Goal: Communication & Community: Answer question/provide support

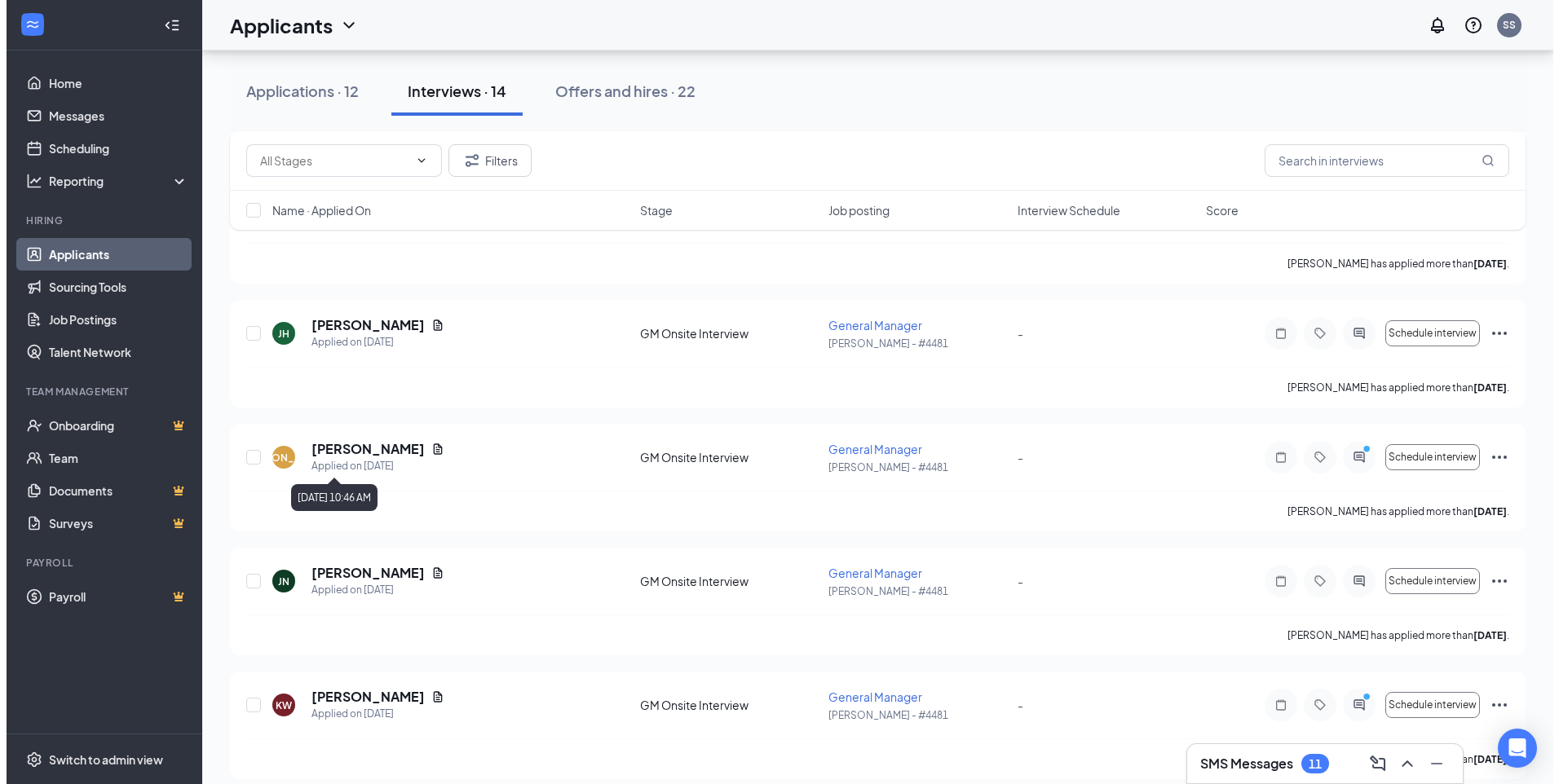
scroll to position [1348, 0]
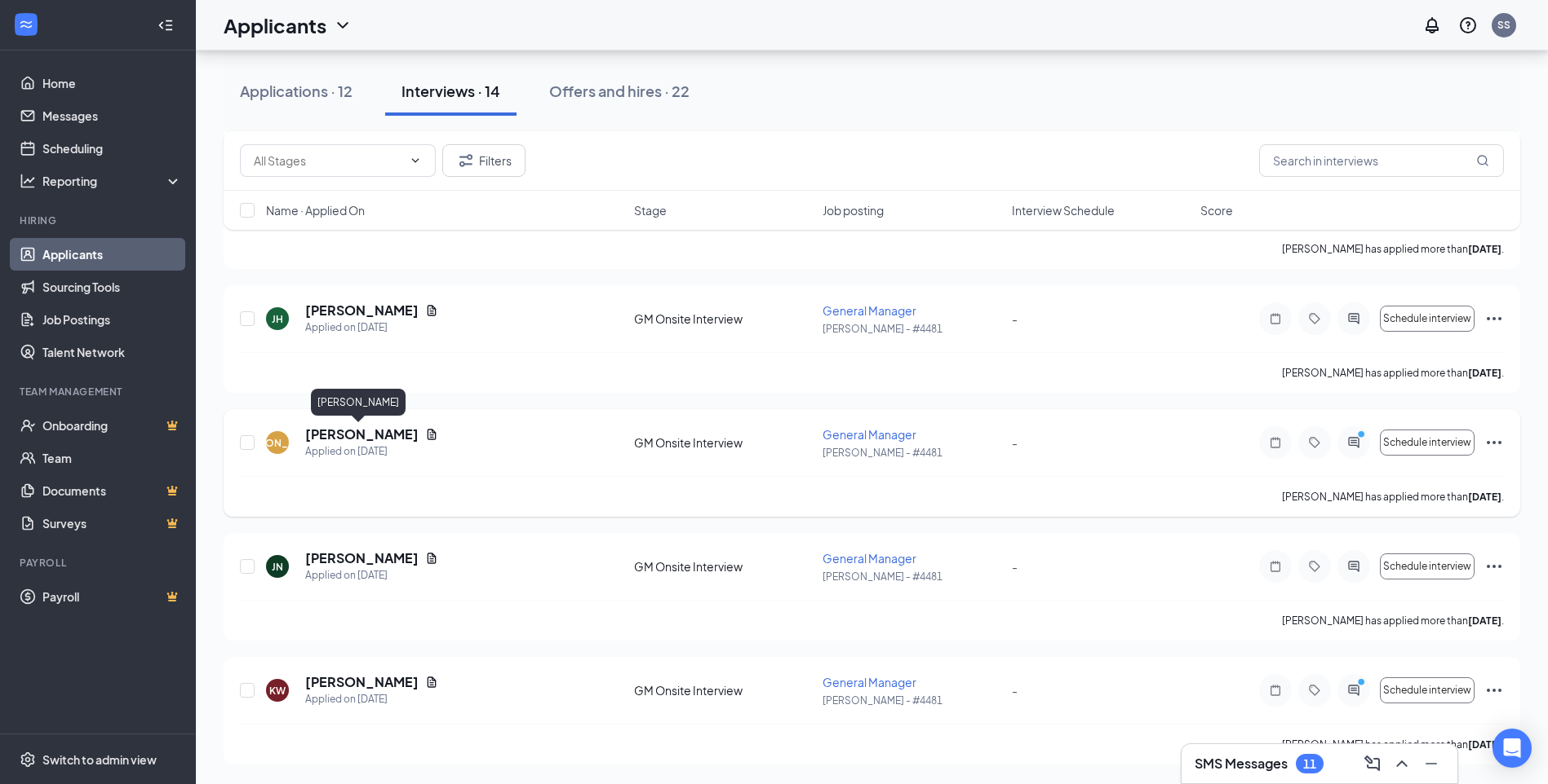
click at [349, 438] on h5 "[PERSON_NAME]" at bounding box center [362, 434] width 114 height 18
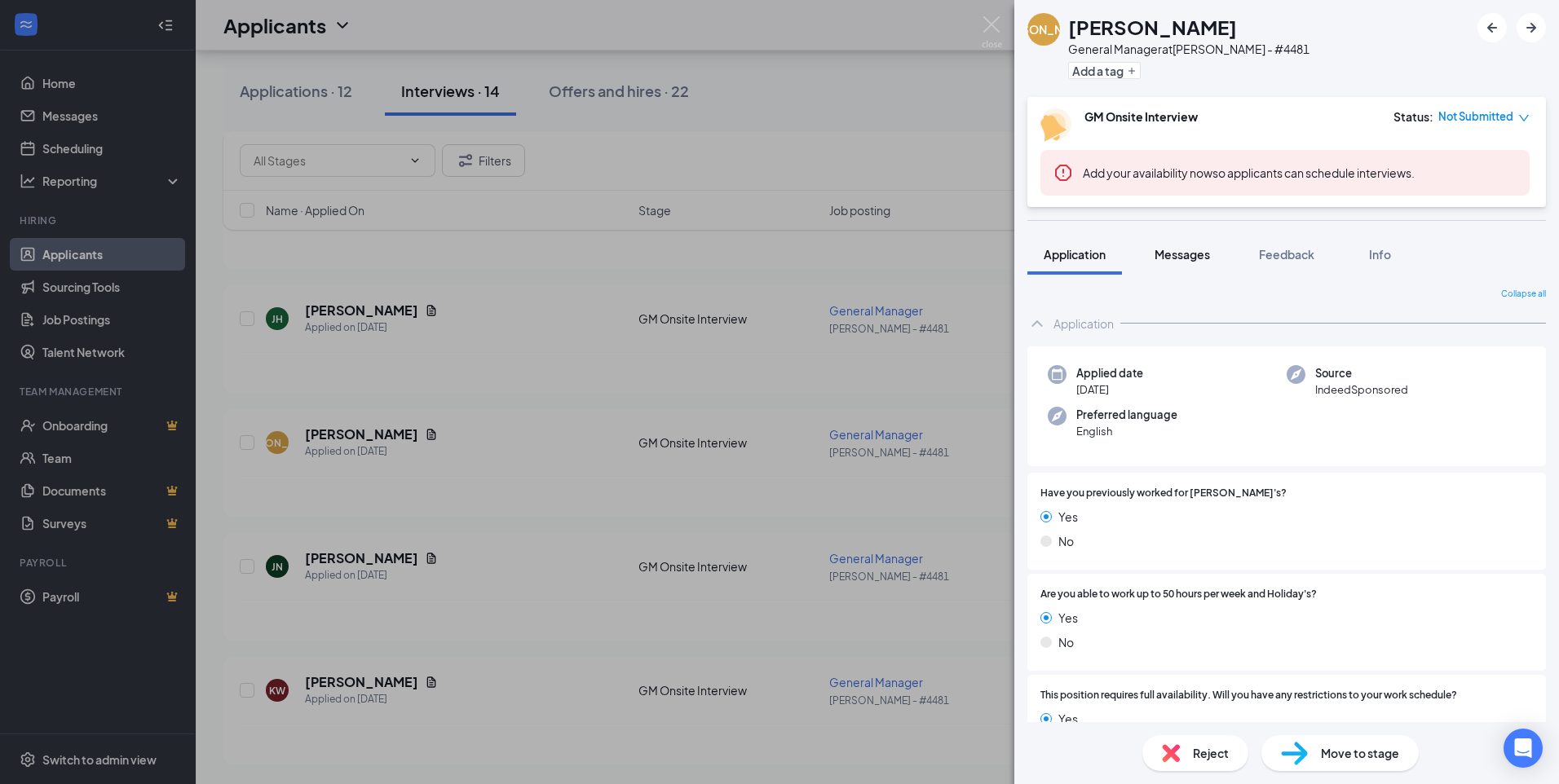
click at [1184, 246] on div "Messages" at bounding box center [1182, 254] width 55 height 16
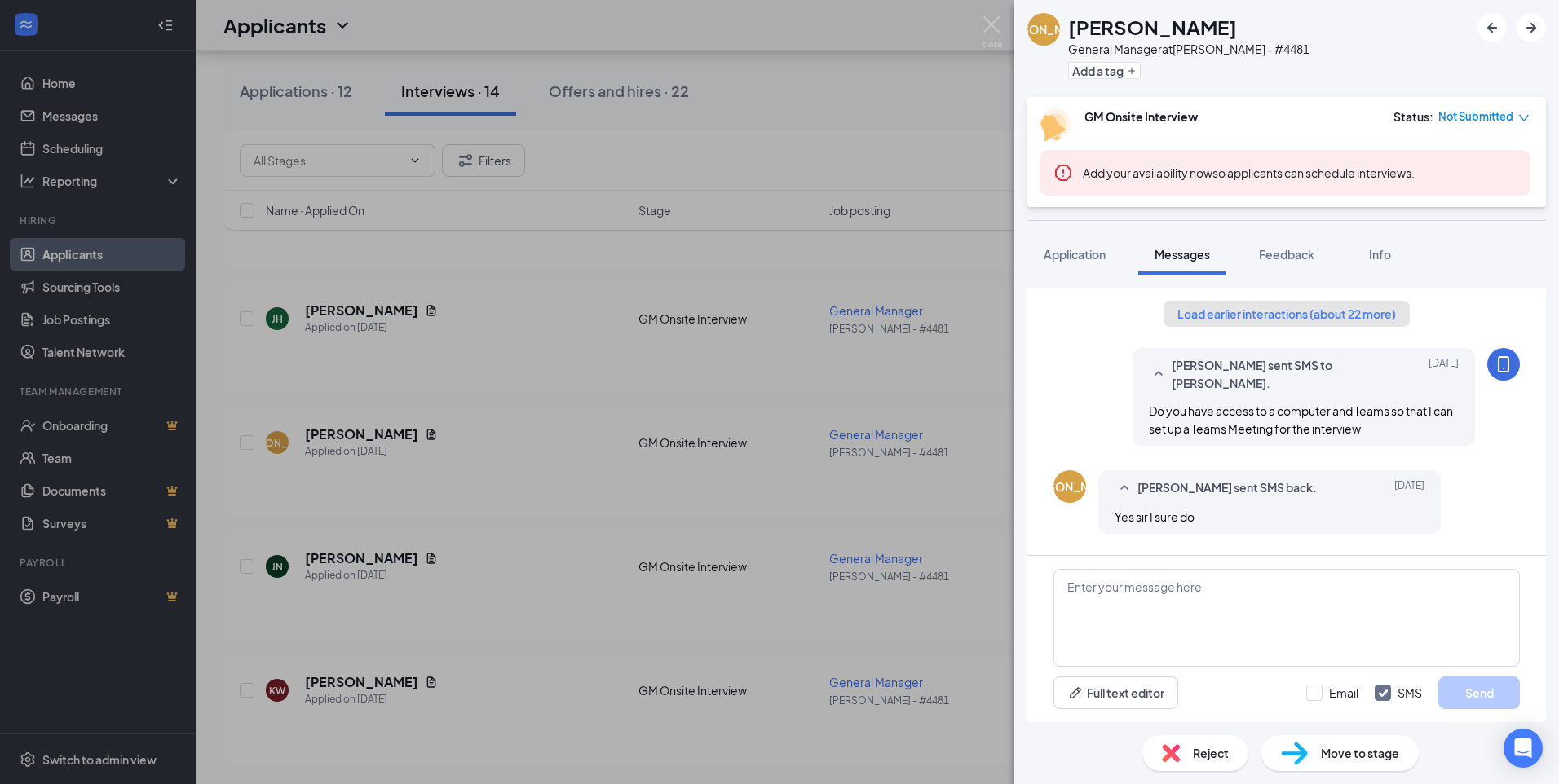
click at [1235, 314] on button "Load earlier interactions (about 22 more)" at bounding box center [1286, 313] width 246 height 26
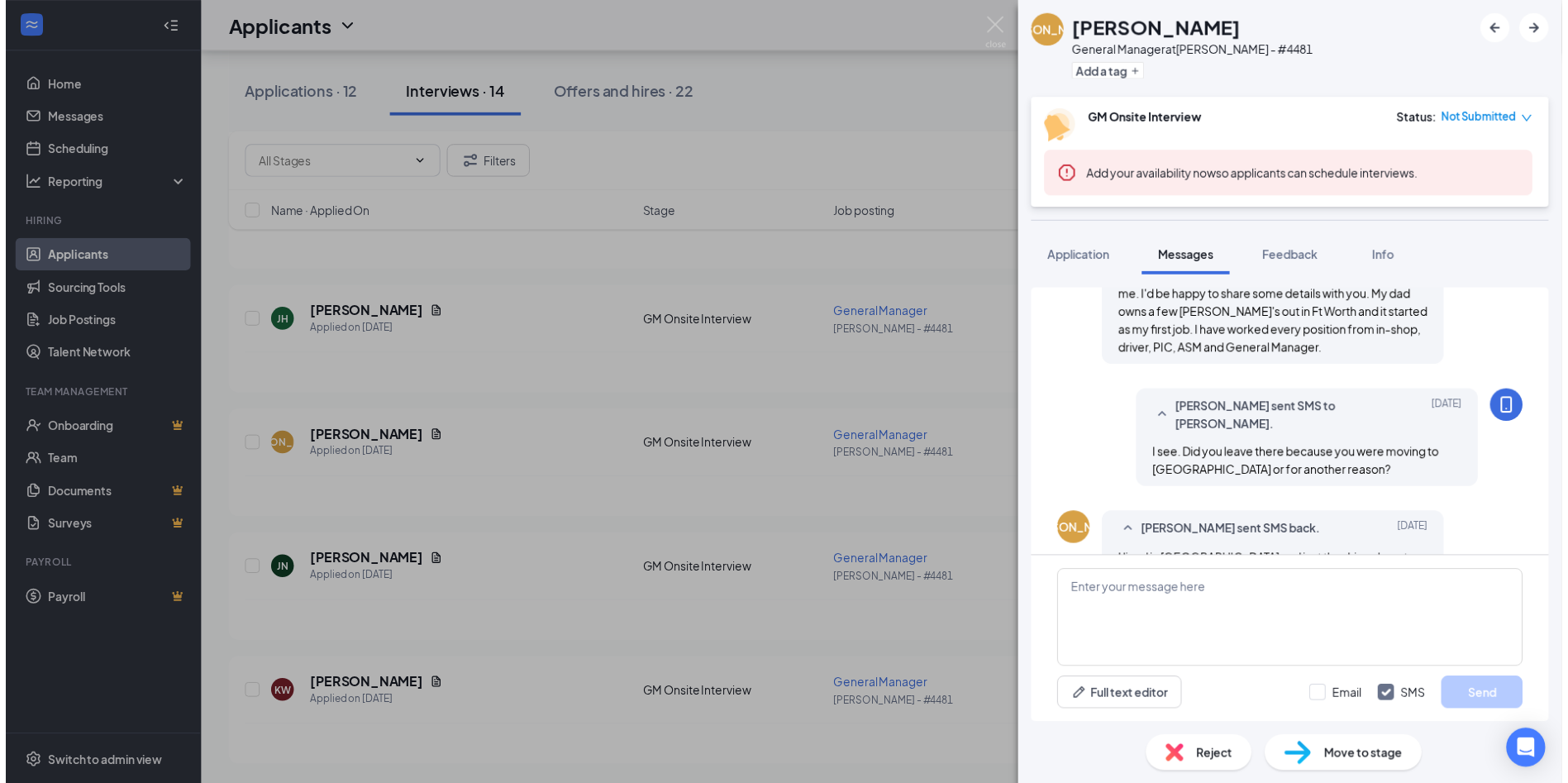
scroll to position [909, 0]
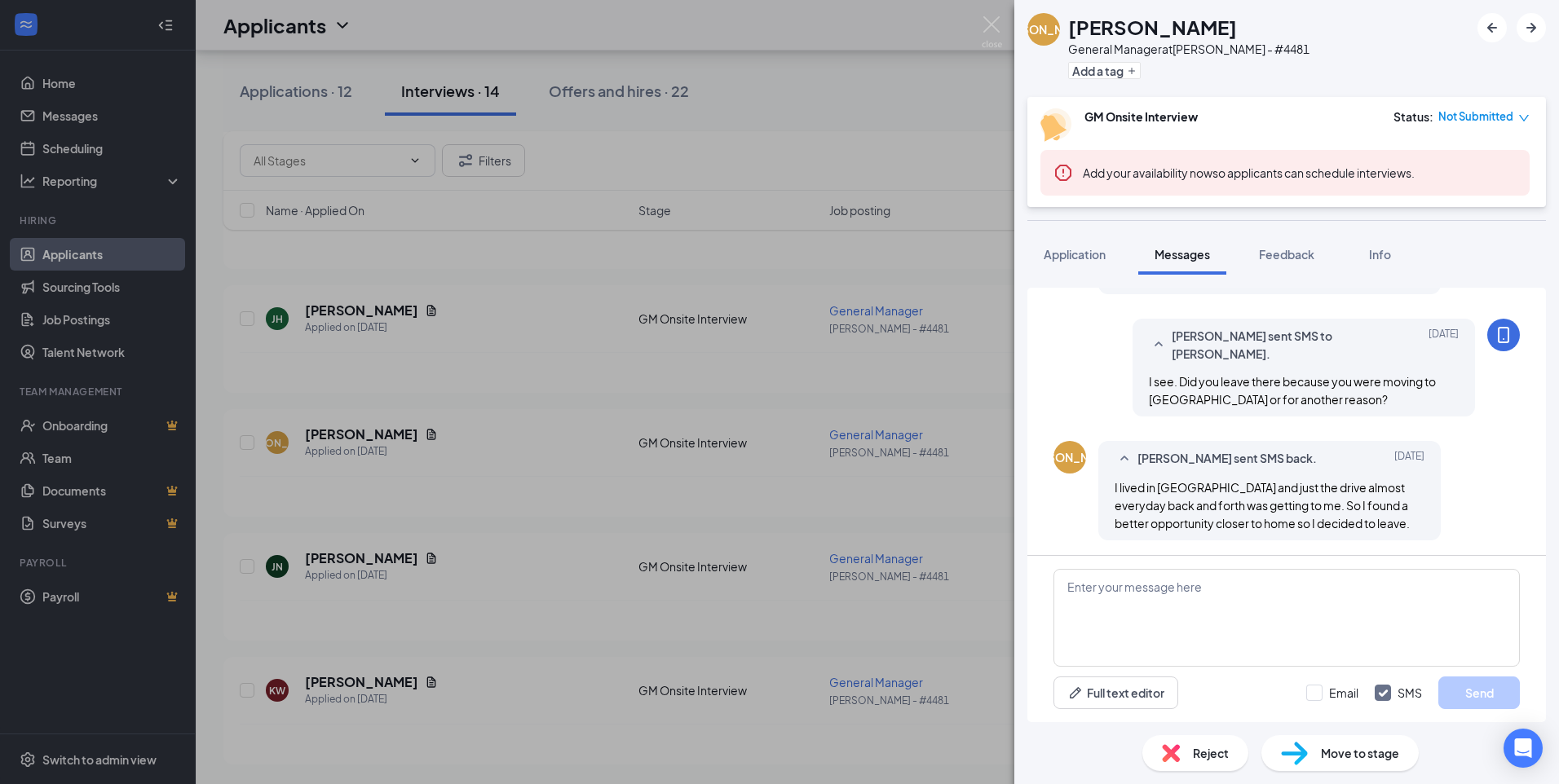
click at [505, 580] on div "[PERSON_NAME] General Manager at [PERSON_NAME] - #4481 Add a tag GM Onsite Inte…" at bounding box center [780, 392] width 1559 height 784
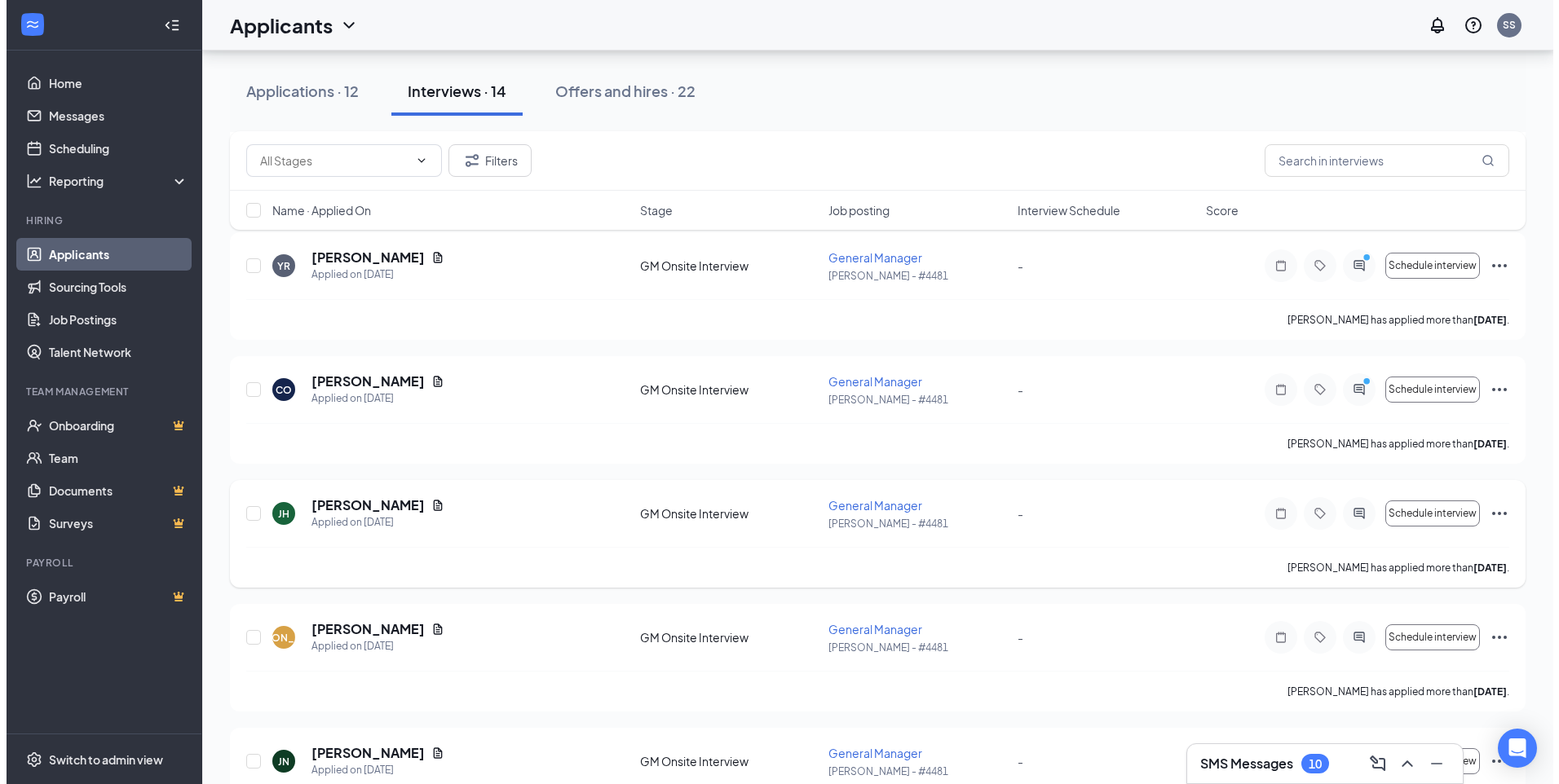
scroll to position [1348, 0]
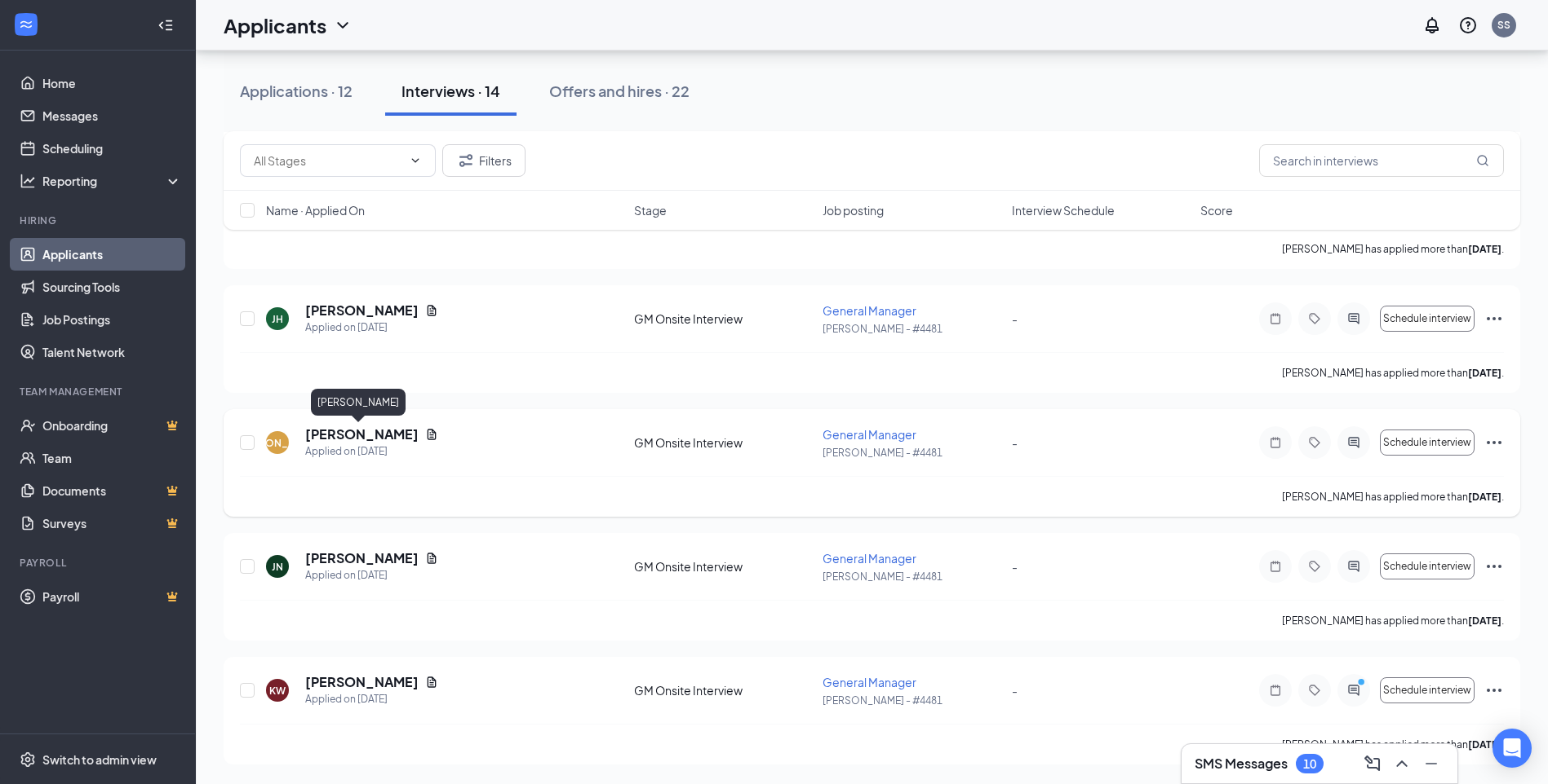
click at [328, 434] on h5 "[PERSON_NAME]" at bounding box center [362, 434] width 114 height 18
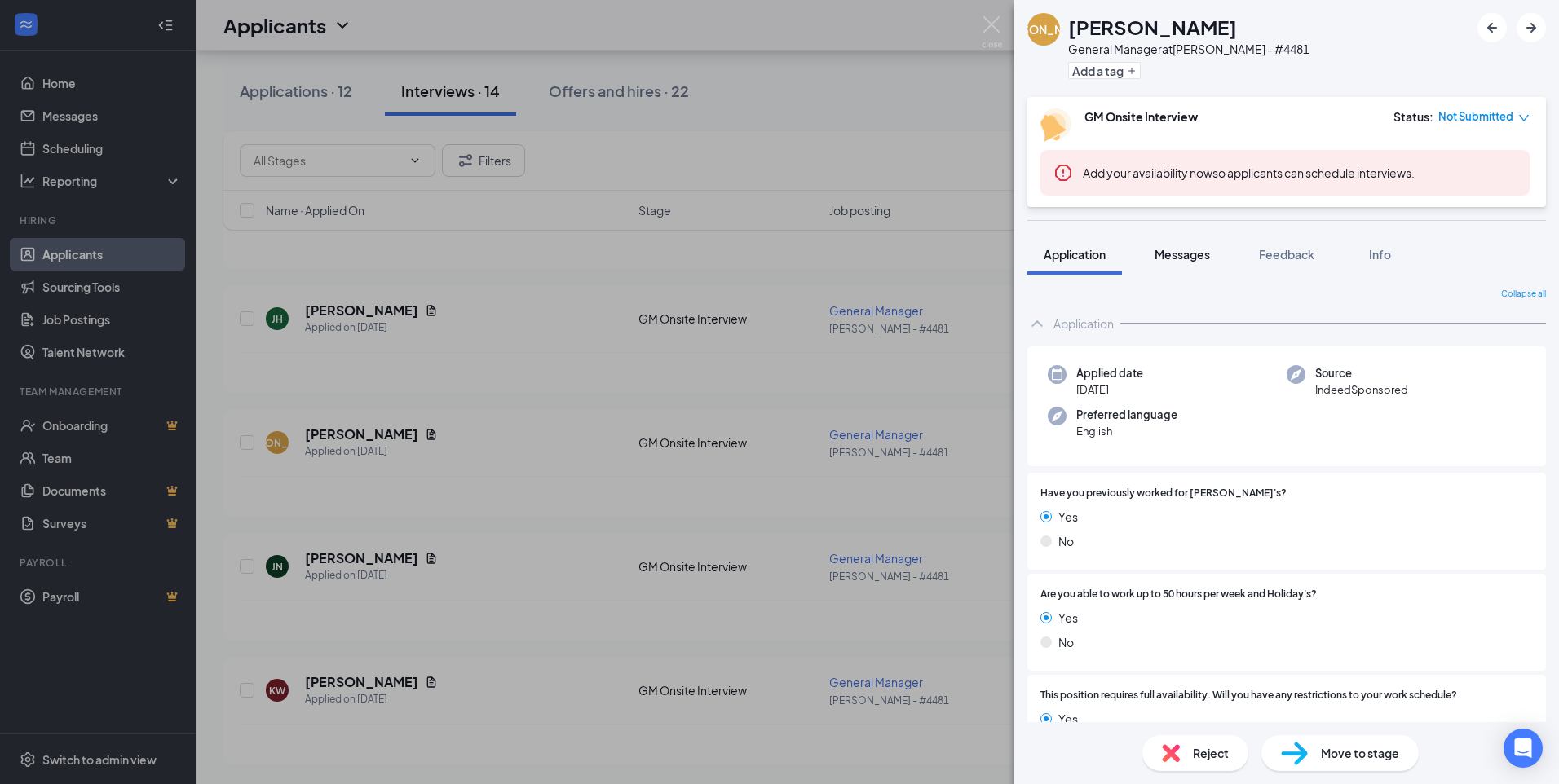
click at [1174, 248] on span "Messages" at bounding box center [1182, 254] width 55 height 15
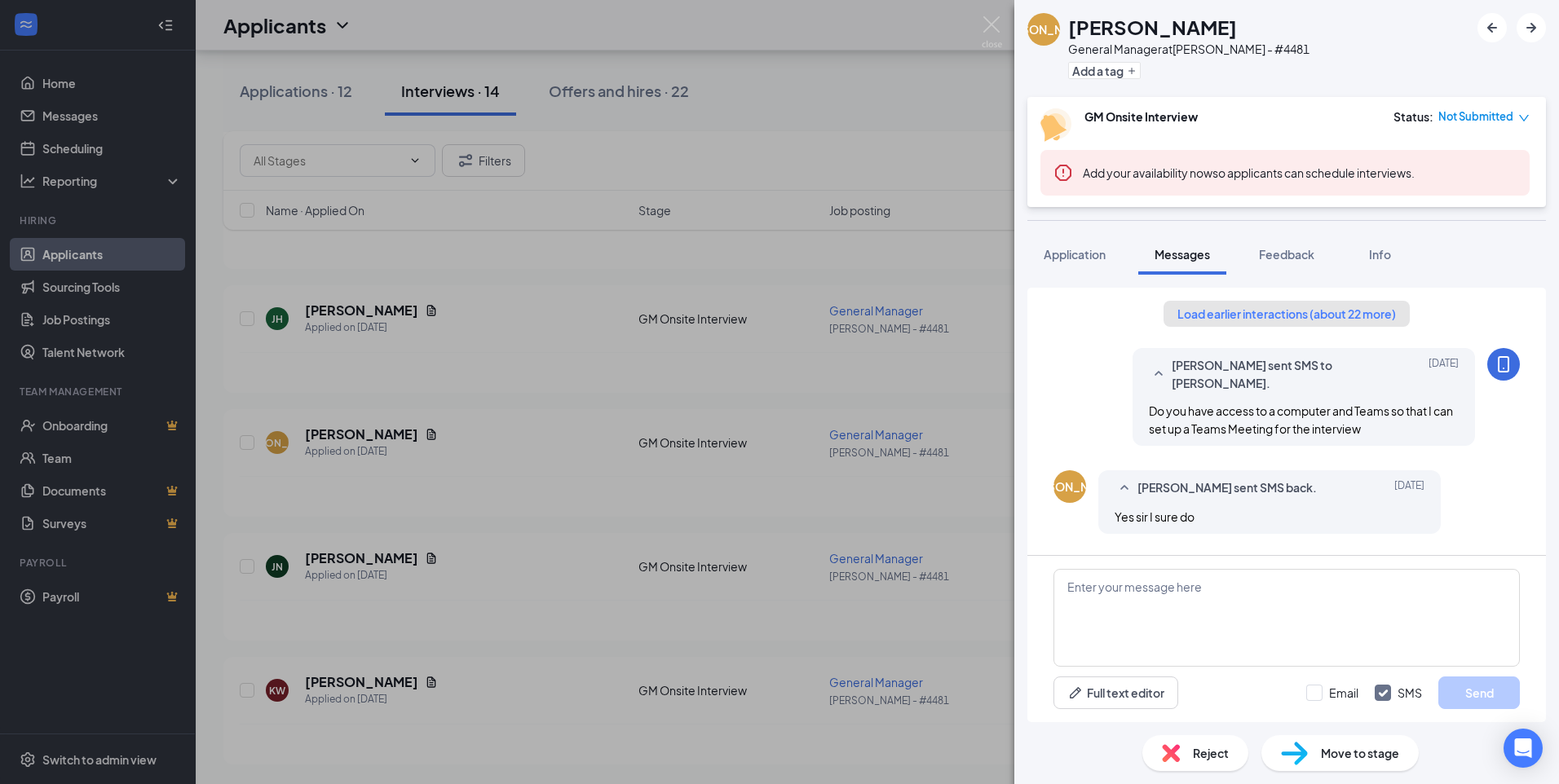
click at [1194, 310] on button "Load earlier interactions (about 22 more)" at bounding box center [1286, 313] width 246 height 26
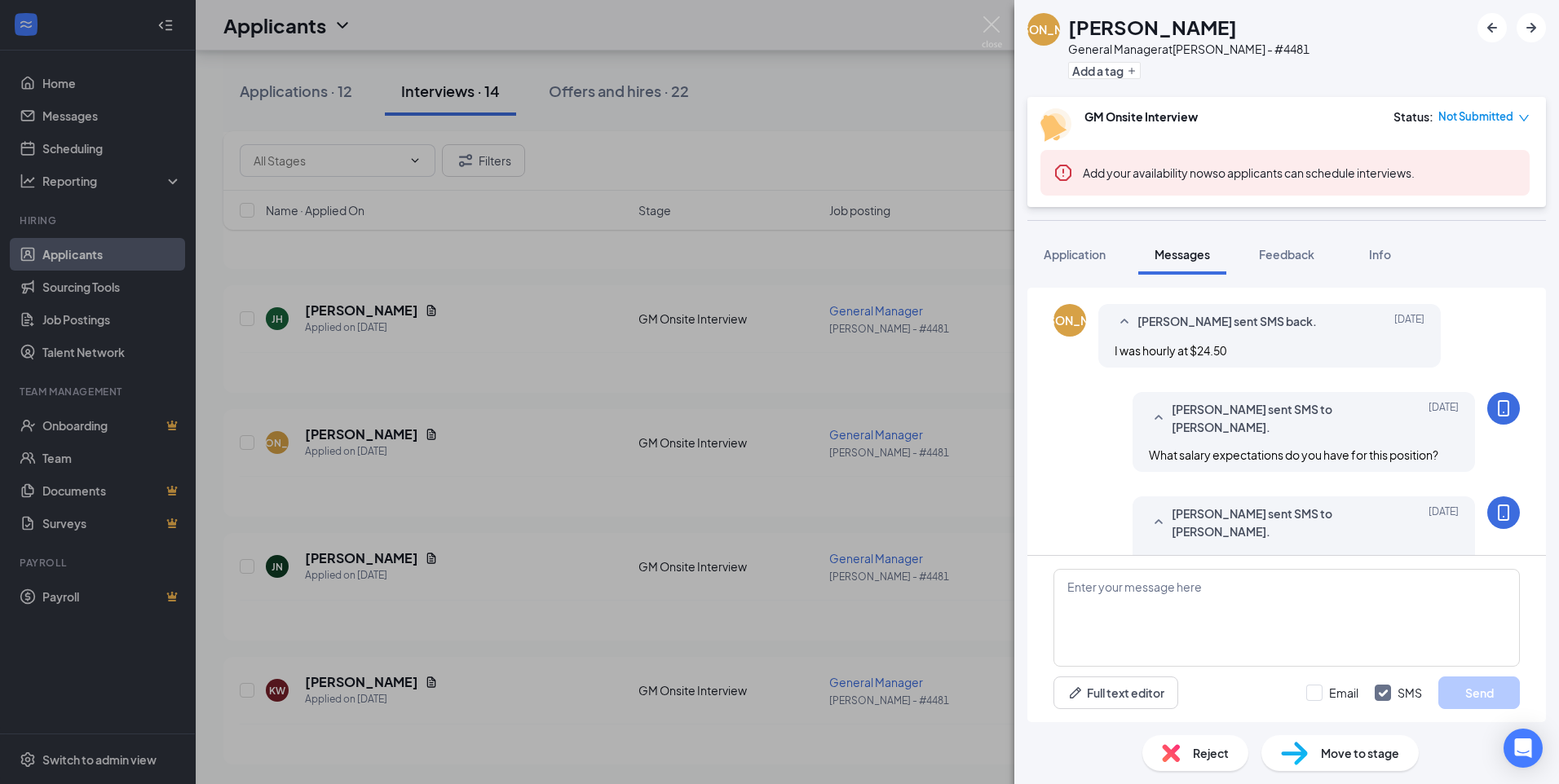
scroll to position [1631, 0]
